Goal: Task Accomplishment & Management: Manage account settings

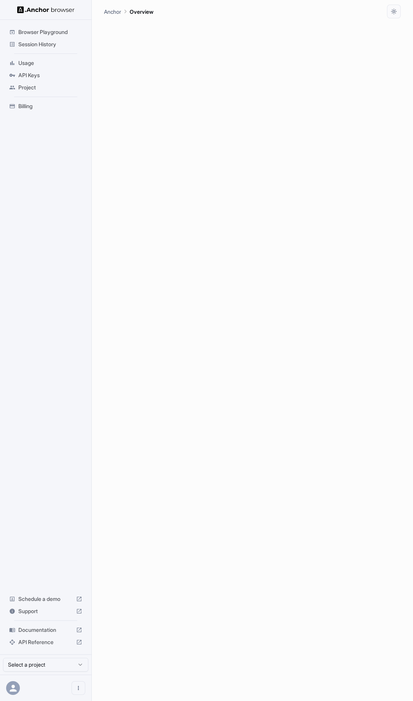
click at [45, 76] on span "API Keys" at bounding box center [50, 75] width 64 height 8
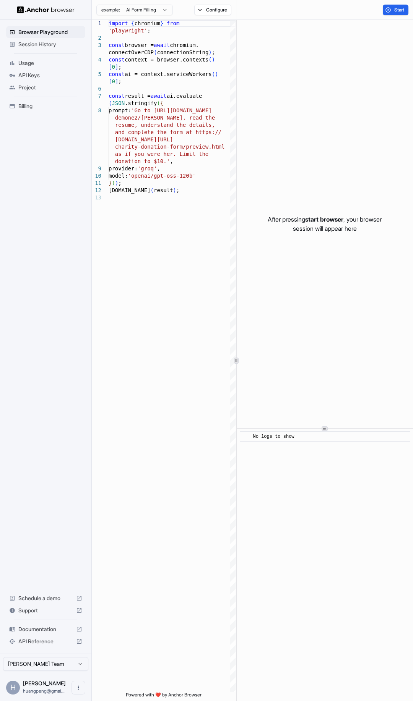
click at [41, 78] on span "API Keys" at bounding box center [50, 75] width 64 height 8
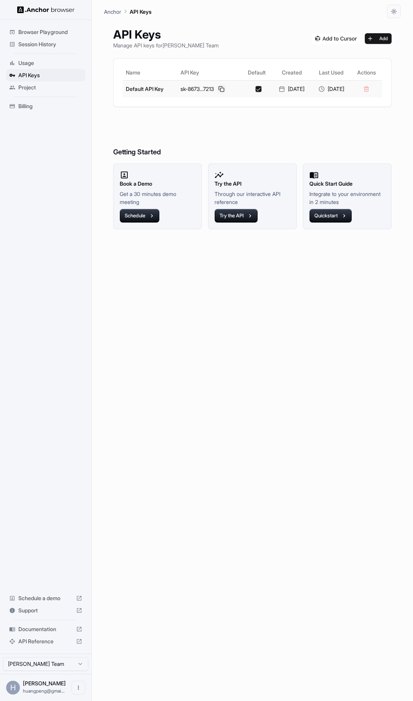
click at [223, 90] on button at bounding box center [221, 88] width 9 height 9
click at [36, 67] on span "Usage" at bounding box center [50, 63] width 64 height 8
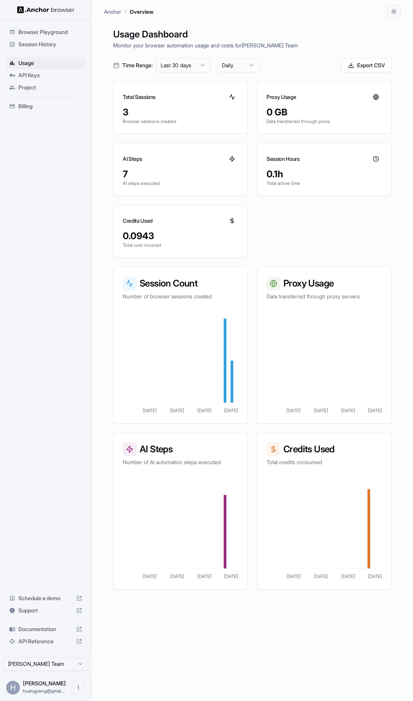
click at [168, 109] on div "3" at bounding box center [180, 112] width 115 height 12
click at [202, 121] on p "Browser sessions created" at bounding box center [180, 121] width 115 height 6
click at [209, 89] on div "Total Sessions" at bounding box center [181, 94] width 134 height 24
click at [315, 94] on div "Proxy Usage" at bounding box center [324, 94] width 134 height 24
click at [342, 172] on div "0.1h" at bounding box center [323, 174] width 115 height 12
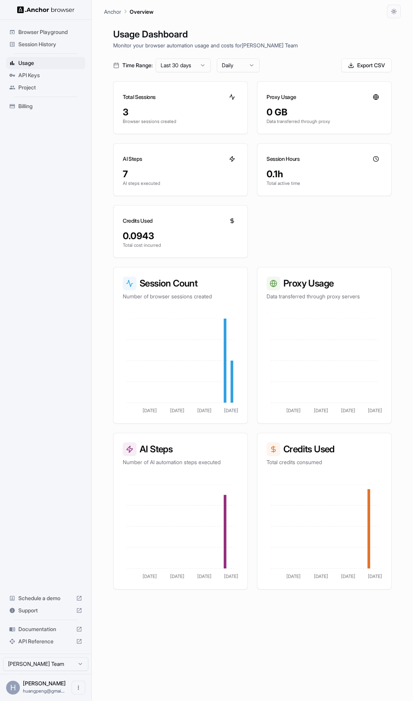
click at [199, 172] on div "7" at bounding box center [180, 174] width 115 height 12
click at [205, 225] on div "Credits Used" at bounding box center [181, 218] width 134 height 24
click at [331, 237] on div "Total Sessions 3 Browser sessions created Proxy Usage 0 GB Data transferred thr…" at bounding box center [252, 169] width 278 height 177
click at [300, 317] on div "Aug 26 Sep 3 Sep 11 Sep 19" at bounding box center [324, 367] width 134 height 114
click at [214, 328] on icon "Aug 26 Sep 3 Sep 11 Sep 19" at bounding box center [180, 367] width 115 height 96
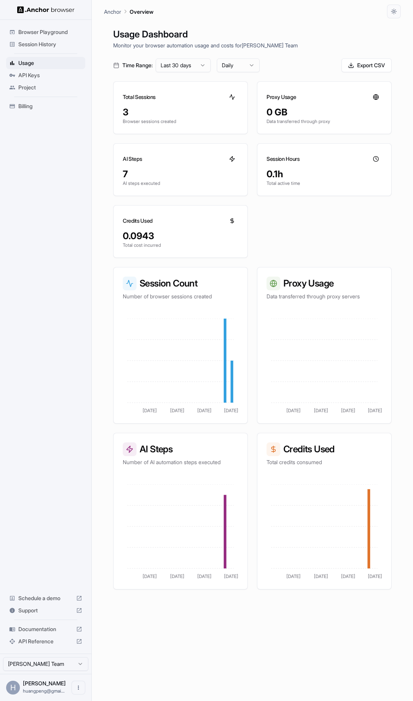
click at [281, 25] on div "Usage Dashboard Monitor your browser automation usage and costs for [PERSON_NAM…" at bounding box center [252, 368] width 297 height 701
